Goal: Communication & Community: Answer question/provide support

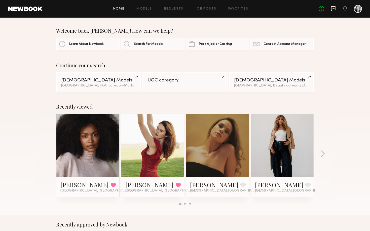
click at [334, 10] on icon at bounding box center [333, 8] width 5 height 5
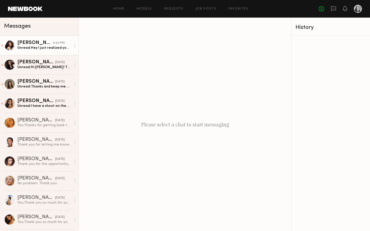
click at [39, 49] on div "Unread: Hey I just realized you confirmed in your email that I could leave my b…" at bounding box center [44, 48] width 54 height 5
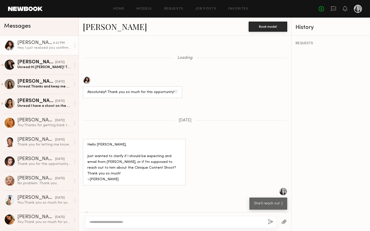
scroll to position [294, 0]
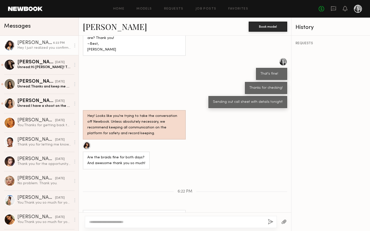
click at [145, 221] on textarea at bounding box center [176, 222] width 175 height 5
type textarea "**********"
click at [267, 220] on div "**********" at bounding box center [181, 222] width 192 height 12
click at [271, 222] on button "button" at bounding box center [271, 222] width 6 height 6
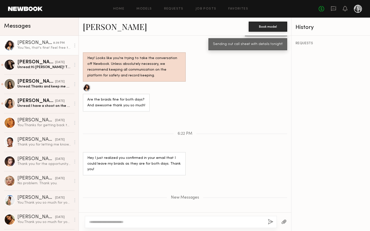
scroll to position [383, 0]
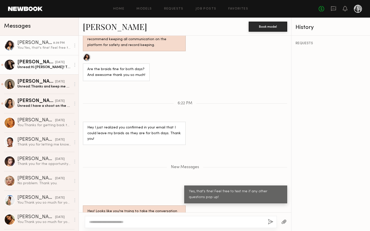
click at [47, 66] on div "Unread: Hi [PERSON_NAME]! Thanks for considering me, unfortunately I won’t be i…" at bounding box center [44, 67] width 54 height 5
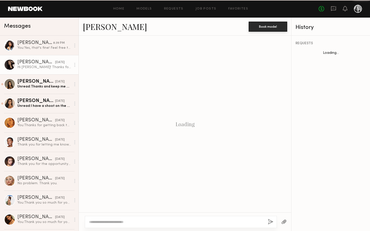
scroll to position [241, 0]
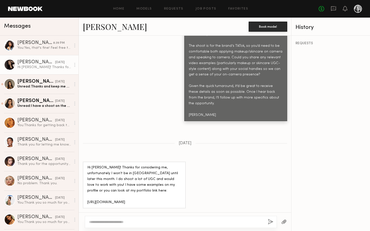
click at [165, 224] on textarea at bounding box center [176, 222] width 175 height 5
type textarea "**********"
click at [271, 223] on button "button" at bounding box center [271, 222] width 6 height 6
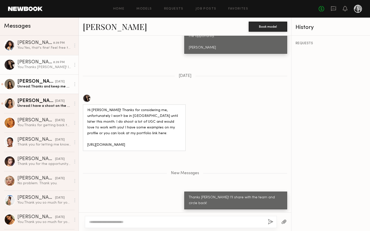
click at [31, 77] on link "[PERSON_NAME] [DATE] Unread: Thanks and keep me posted:)" at bounding box center [39, 83] width 79 height 19
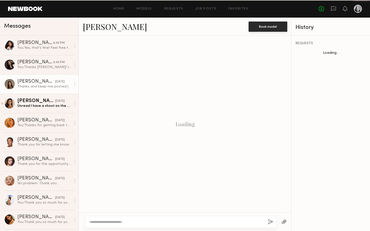
scroll to position [541, 0]
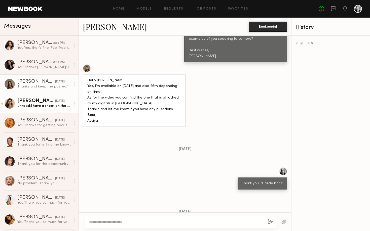
click at [30, 102] on div "[PERSON_NAME]" at bounding box center [36, 101] width 38 height 5
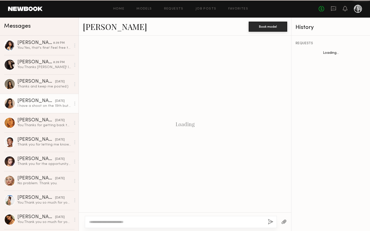
scroll to position [229, 0]
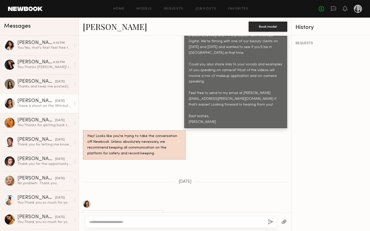
click at [129, 222] on textarea at bounding box center [176, 222] width 175 height 5
type textarea "**********"
click at [269, 224] on button "button" at bounding box center [271, 222] width 6 height 6
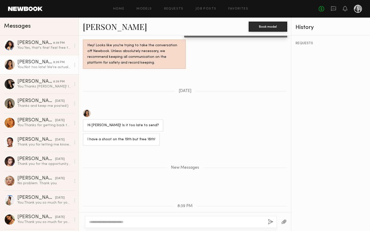
click at [219, 224] on textarea at bounding box center [176, 222] width 175 height 5
type textarea "**********"
click at [271, 223] on button "button" at bounding box center [271, 222] width 6 height 6
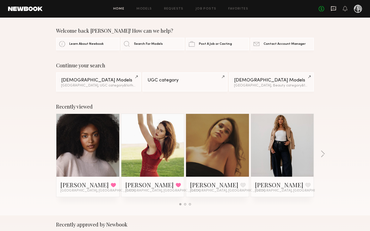
click at [334, 9] on icon at bounding box center [334, 9] width 6 height 6
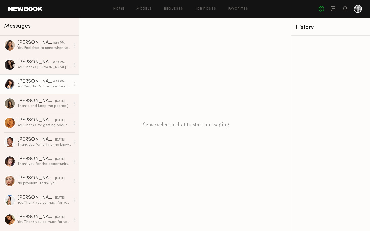
click at [38, 87] on div "You: Yes, that's fine! Feel free to text me if any other questions pop up!" at bounding box center [44, 86] width 54 height 5
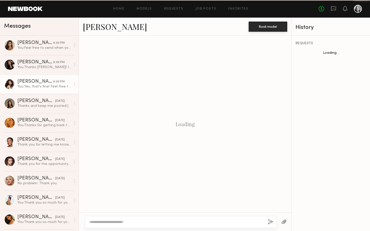
scroll to position [292, 0]
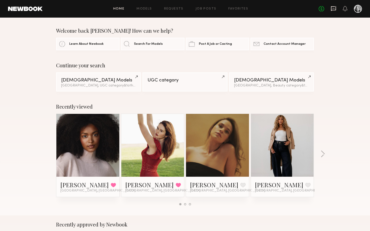
click at [333, 8] on icon at bounding box center [334, 9] width 6 height 6
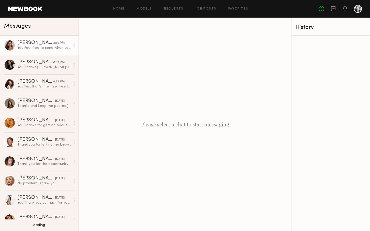
click at [30, 51] on link "[PERSON_NAME] 8:39 PM You: Feel free to send when you can!" at bounding box center [39, 45] width 79 height 19
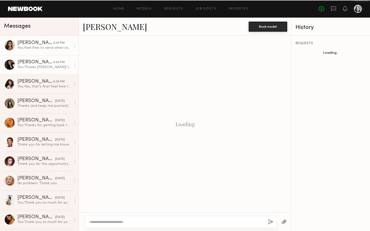
scroll to position [305, 0]
click at [30, 70] on link "[PERSON_NAME] 8:39 PM You: Thanks [PERSON_NAME]! I'll share with the team and c…" at bounding box center [39, 64] width 79 height 19
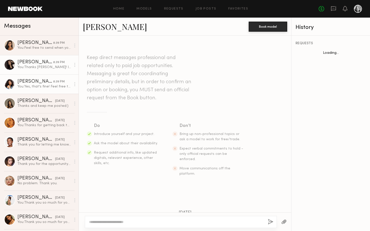
scroll to position [265, 0]
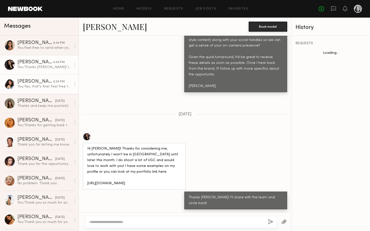
click at [30, 83] on div "[PERSON_NAME]" at bounding box center [35, 81] width 36 height 5
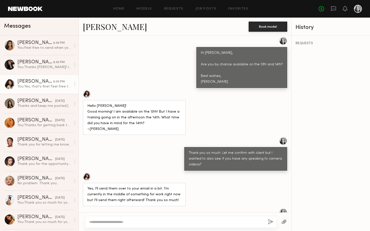
scroll to position [34, 0]
